Goal: Transaction & Acquisition: Purchase product/service

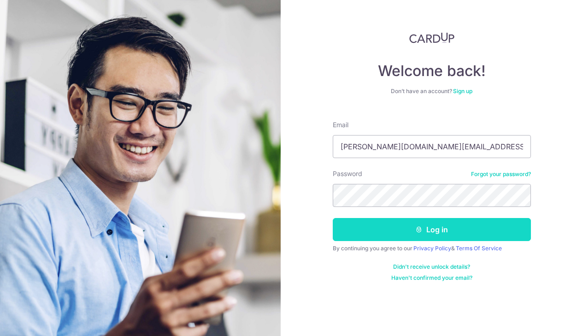
click at [360, 218] on button "Log in" at bounding box center [432, 229] width 198 height 23
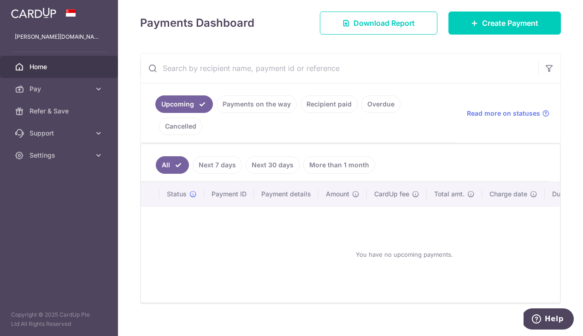
scroll to position [136, 0]
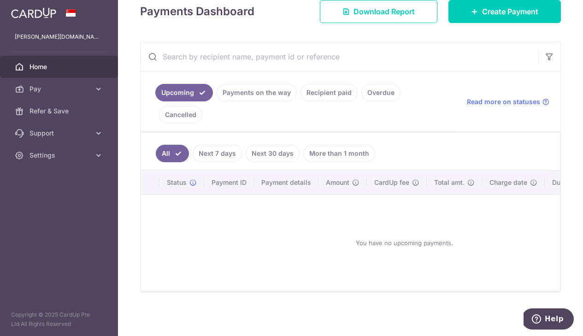
click at [315, 94] on link "Recipient paid" at bounding box center [329, 93] width 57 height 18
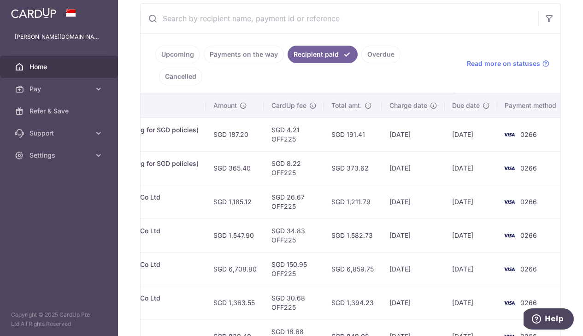
scroll to position [0, 0]
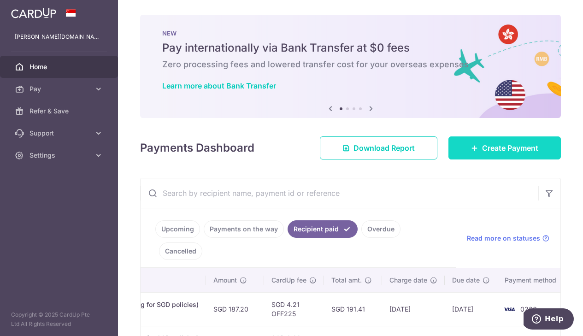
click at [506, 145] on span "Create Payment" at bounding box center [510, 147] width 56 height 11
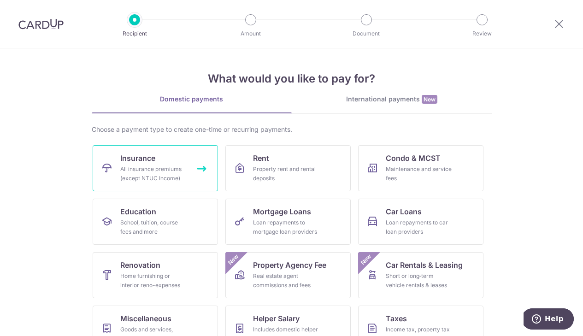
click at [167, 171] on div "All insurance premiums (except NTUC Income)" at bounding box center [153, 174] width 66 height 18
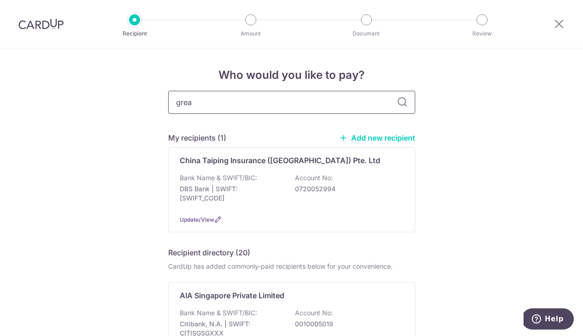
type input "great"
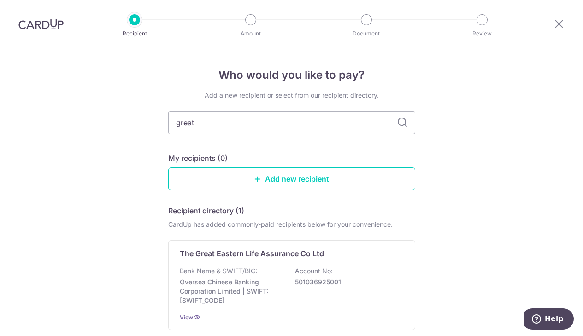
scroll to position [74, 0]
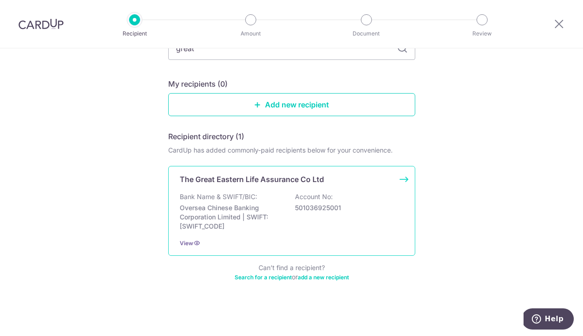
click at [250, 206] on p "Oversea Chinese Banking Corporation Limited | SWIFT: OCBCSGSGXXX" at bounding box center [231, 217] width 103 height 28
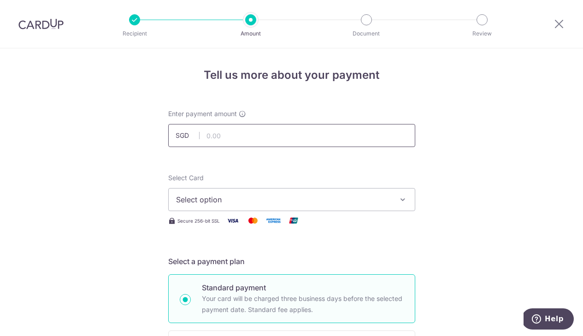
click at [226, 141] on input "text" at bounding box center [291, 135] width 247 height 23
type input "140.39"
click at [291, 200] on span "Select option" at bounding box center [283, 199] width 215 height 11
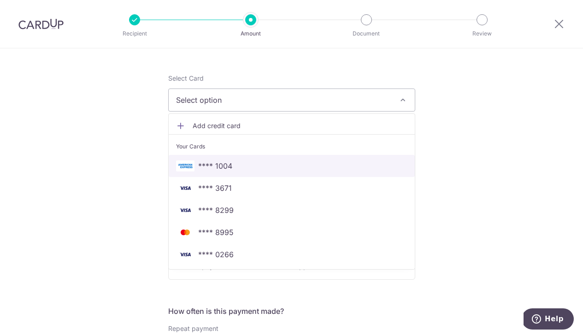
scroll to position [101, 0]
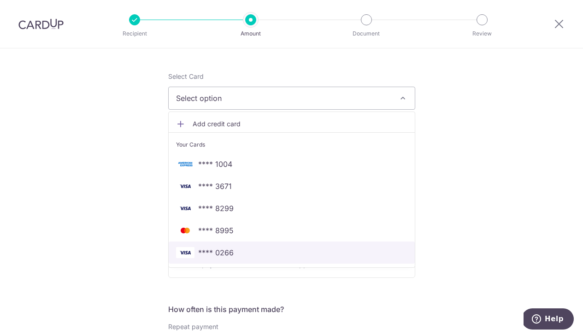
click at [236, 258] on link "**** 0266" at bounding box center [292, 253] width 246 height 22
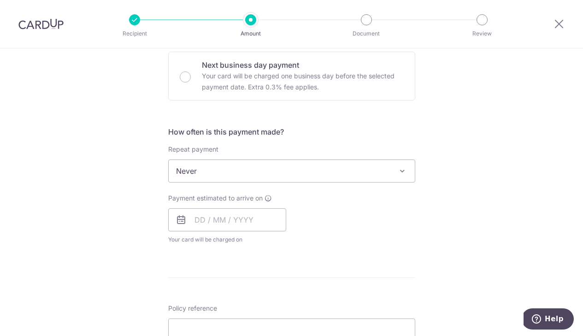
scroll to position [284, 0]
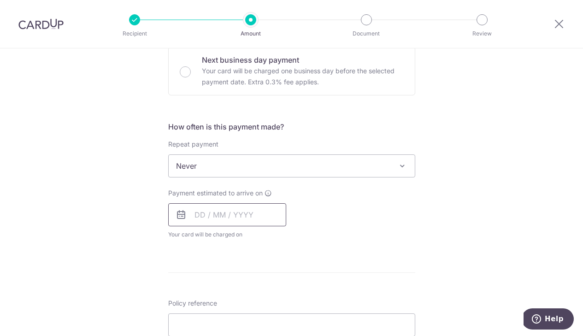
click at [225, 214] on input "text" at bounding box center [227, 214] width 118 height 23
click at [241, 312] on link "15" at bounding box center [242, 317] width 15 height 15
type input "15/10/2025"
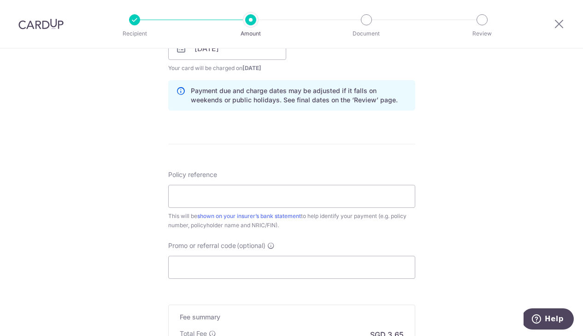
scroll to position [467, 0]
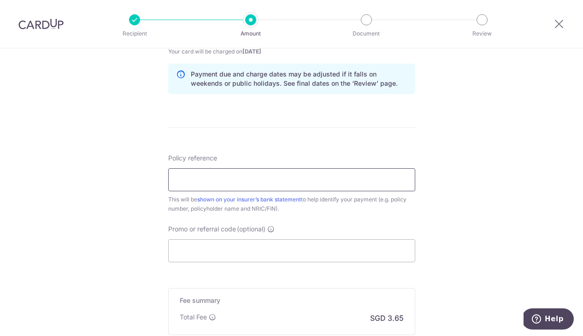
click at [197, 183] on input "Policy reference" at bounding box center [291, 179] width 247 height 23
paste input "0089324559"
type input "0089324559"
click at [225, 252] on input "Promo or referral code (optional)" at bounding box center [291, 250] width 247 height 23
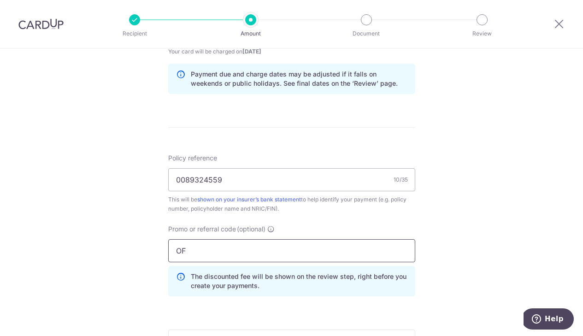
type input "O"
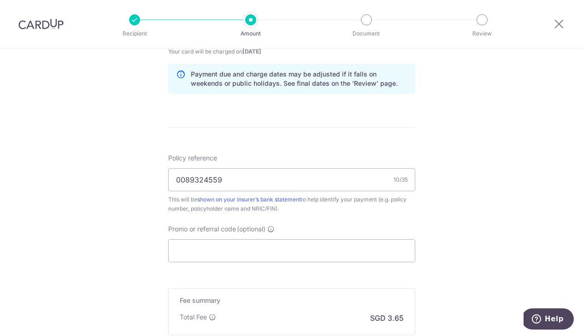
click at [126, 208] on div "Tell us more about your payment Enter payment amount SGD 140.39 140.39 Select C…" at bounding box center [291, 17] width 583 height 872
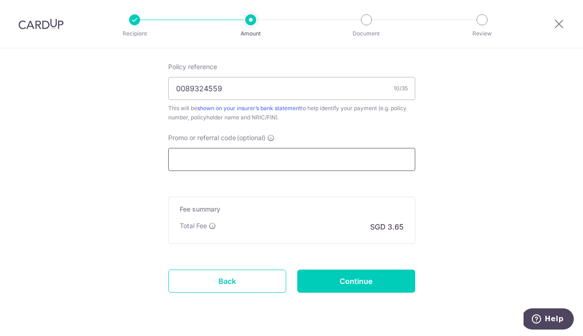
click at [212, 163] on input "Promo or referral code (optional)" at bounding box center [291, 159] width 247 height 23
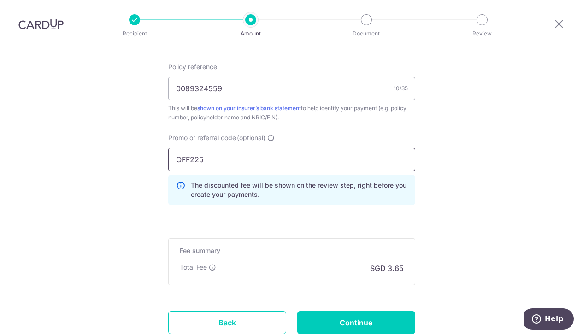
type input "OFF225"
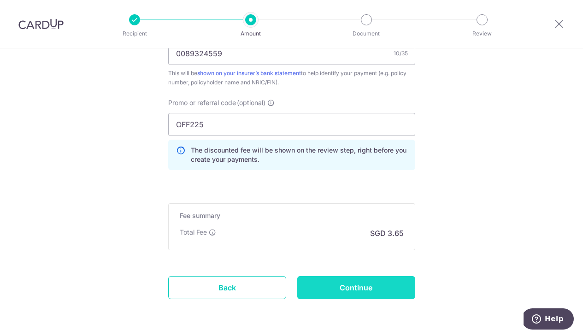
click at [372, 288] on input "Continue" at bounding box center [356, 287] width 118 height 23
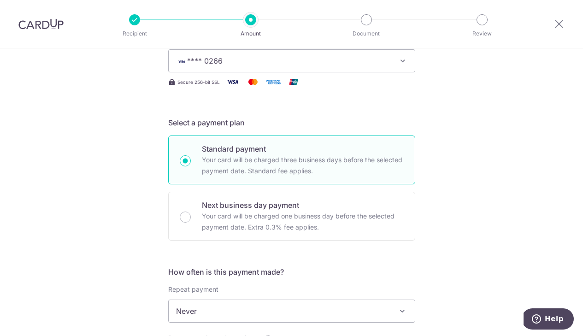
scroll to position [138, 0]
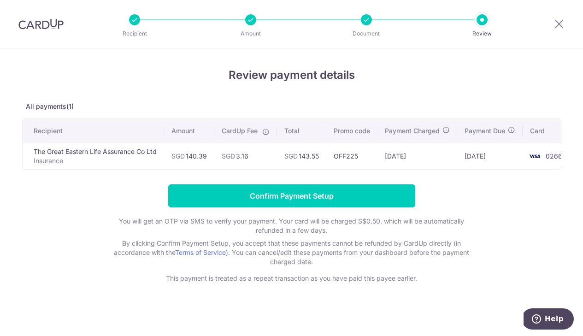
click at [368, 24] on div at bounding box center [366, 19] width 11 height 11
click at [368, 18] on div at bounding box center [366, 19] width 11 height 11
click at [481, 21] on div at bounding box center [482, 19] width 11 height 11
click at [559, 23] on icon at bounding box center [559, 24] width 11 height 12
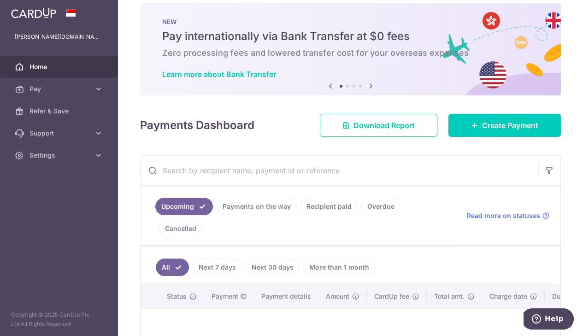
scroll to position [14, 0]
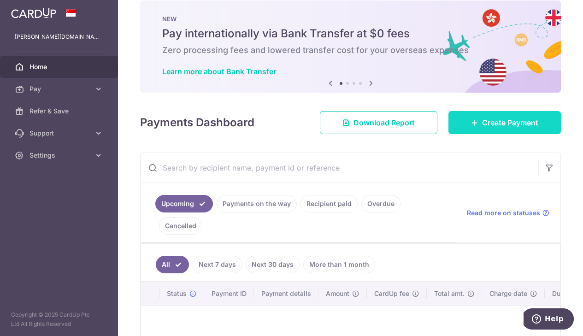
click at [503, 124] on span "Create Payment" at bounding box center [510, 122] width 56 height 11
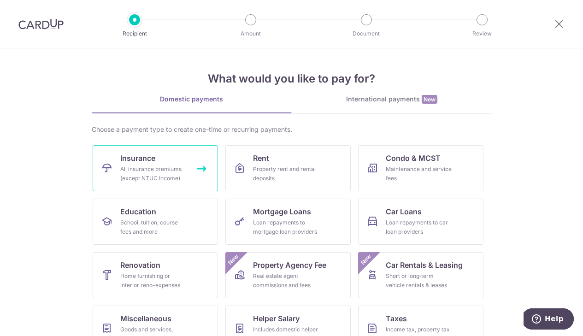
click at [111, 177] on link "Insurance All insurance premiums (except NTUC Income)" at bounding box center [155, 168] width 125 height 46
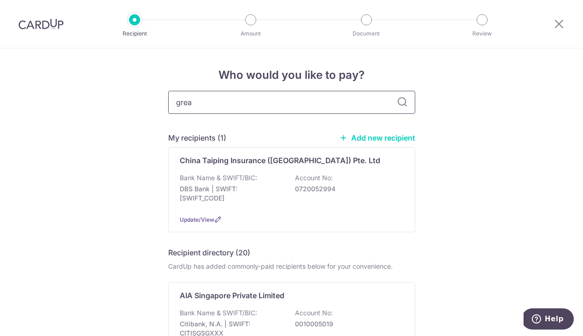
type input "great"
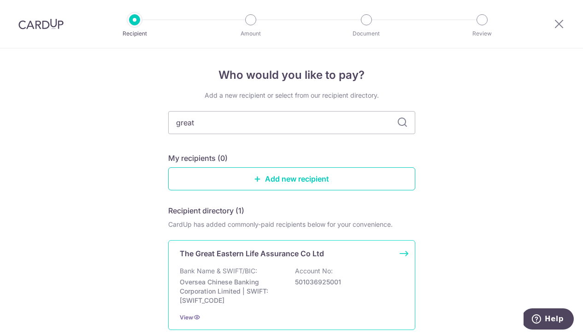
click at [242, 274] on p "Bank Name & SWIFT/BIC:" at bounding box center [218, 270] width 77 height 9
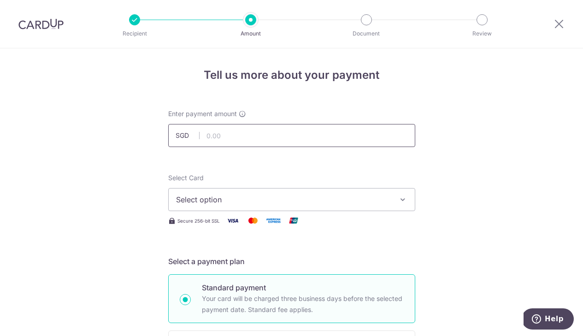
click at [216, 136] on input "text" at bounding box center [291, 135] width 247 height 23
type input "140.93"
click at [234, 201] on span "Select option" at bounding box center [283, 199] width 215 height 11
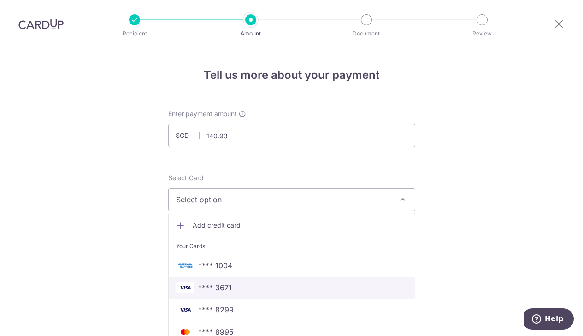
scroll to position [77, 0]
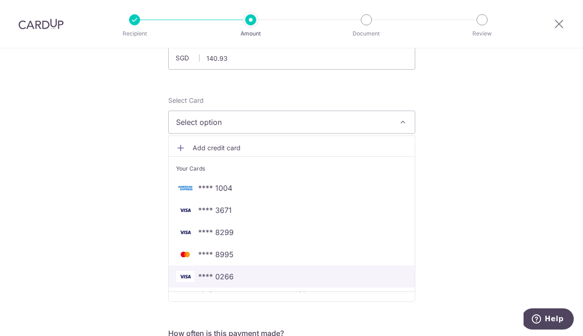
click at [229, 275] on span "**** 0266" at bounding box center [215, 276] width 35 height 11
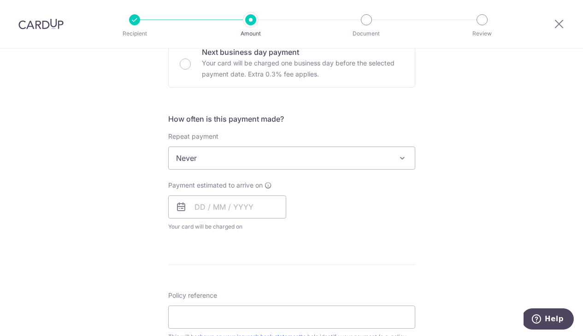
scroll to position [309, 0]
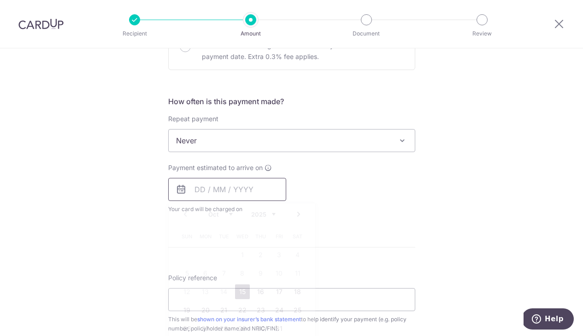
click at [242, 186] on input "text" at bounding box center [227, 189] width 118 height 23
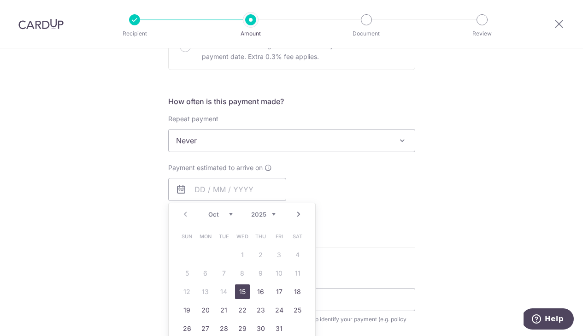
click at [243, 290] on link "15" at bounding box center [242, 291] width 15 height 15
type input "[DATE]"
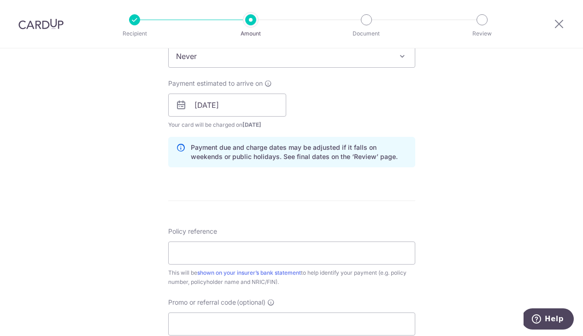
scroll to position [423, 0]
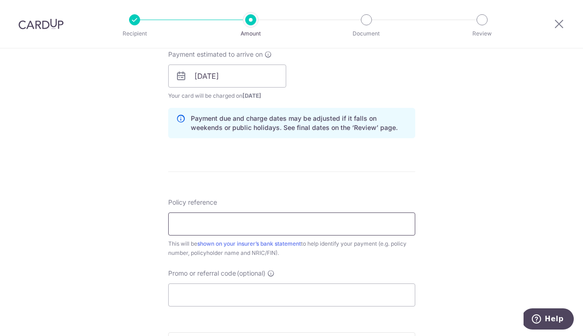
click at [278, 217] on input "Policy reference" at bounding box center [291, 224] width 247 height 23
paste input "0089324559"
type input "0089324559"
click at [288, 271] on div "Promo or referral code (optional) The discounted fee will be shown on the revie…" at bounding box center [291, 288] width 247 height 38
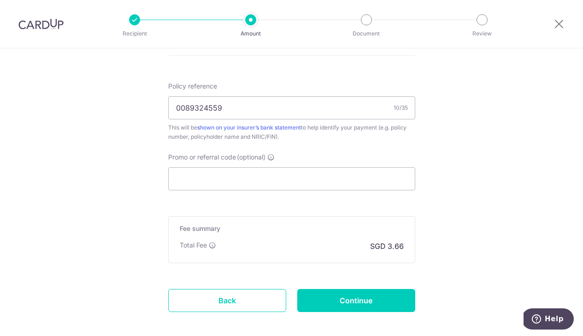
scroll to position [584, 0]
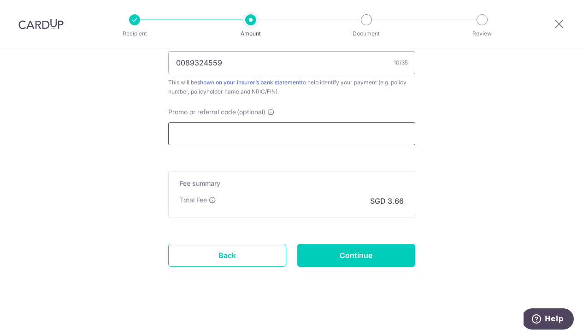
click at [234, 123] on input "Promo or referral code (optional)" at bounding box center [291, 133] width 247 height 23
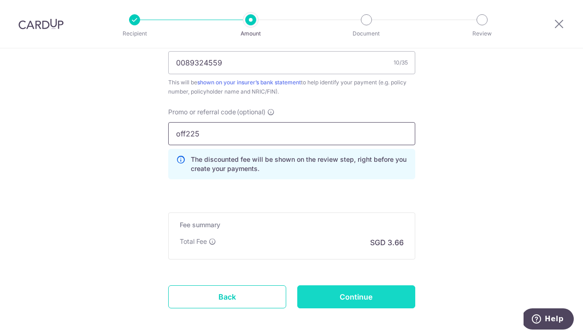
type input "off225"
click at [337, 294] on input "Continue" at bounding box center [356, 296] width 118 height 23
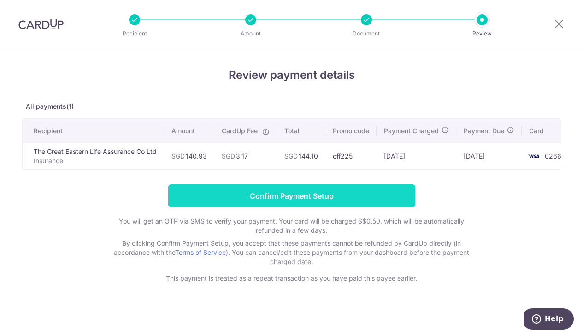
click at [272, 196] on input "Confirm Payment Setup" at bounding box center [291, 195] width 247 height 23
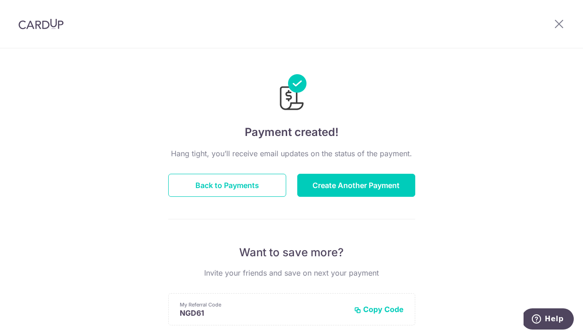
click at [149, 54] on div "Payment created! Hang tight, you’ll receive email updates on the status of the …" at bounding box center [291, 294] width 583 height 492
